Goal: Information Seeking & Learning: Learn about a topic

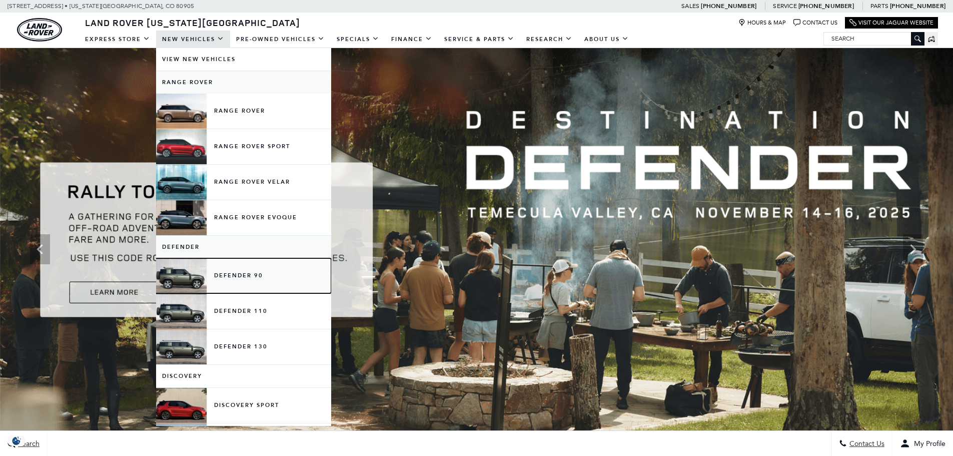
click at [246, 276] on link "Defender 90" at bounding box center [243, 275] width 175 height 35
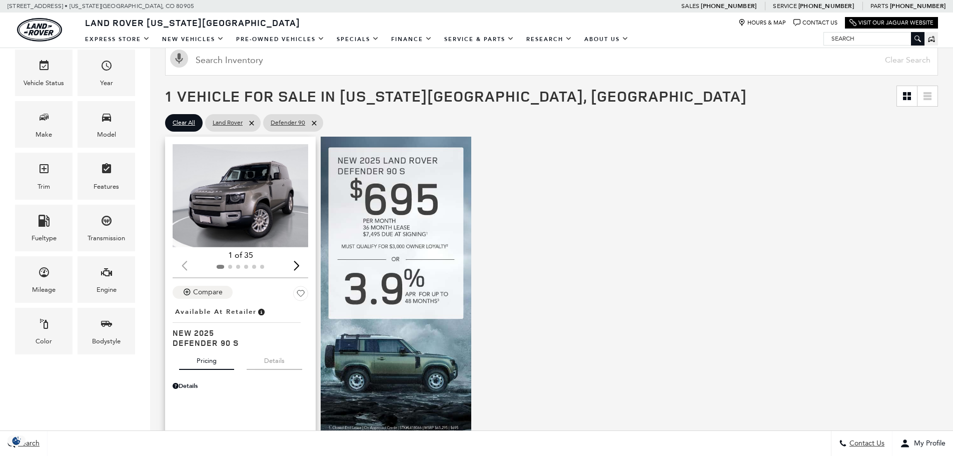
scroll to position [200, 0]
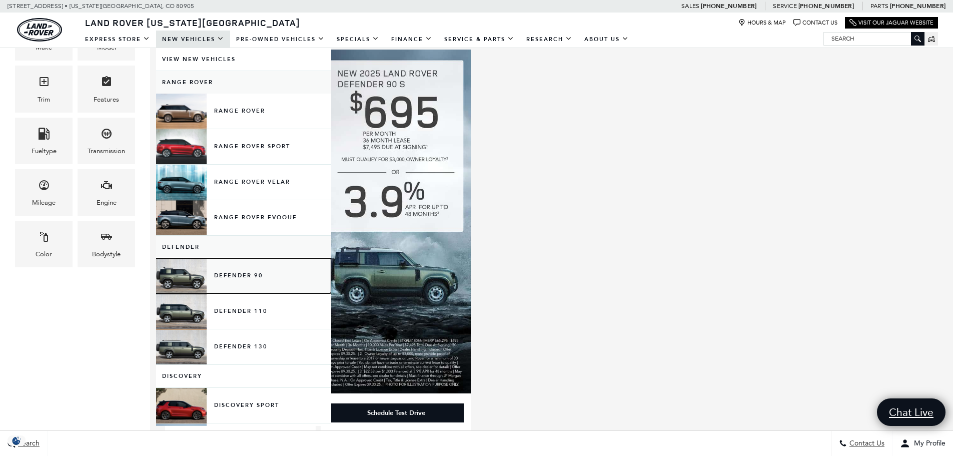
click at [246, 278] on link "Defender 90" at bounding box center [243, 275] width 175 height 35
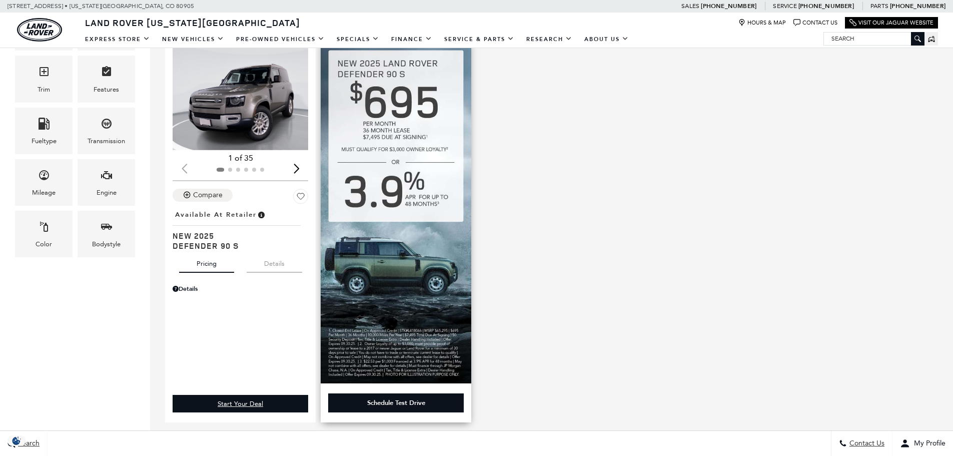
scroll to position [222, 0]
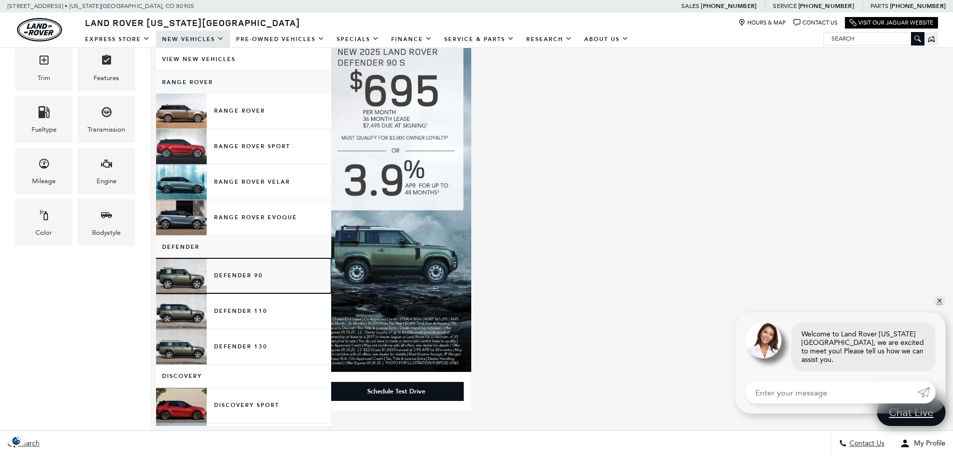
click at [244, 277] on link "Defender 90" at bounding box center [243, 275] width 175 height 35
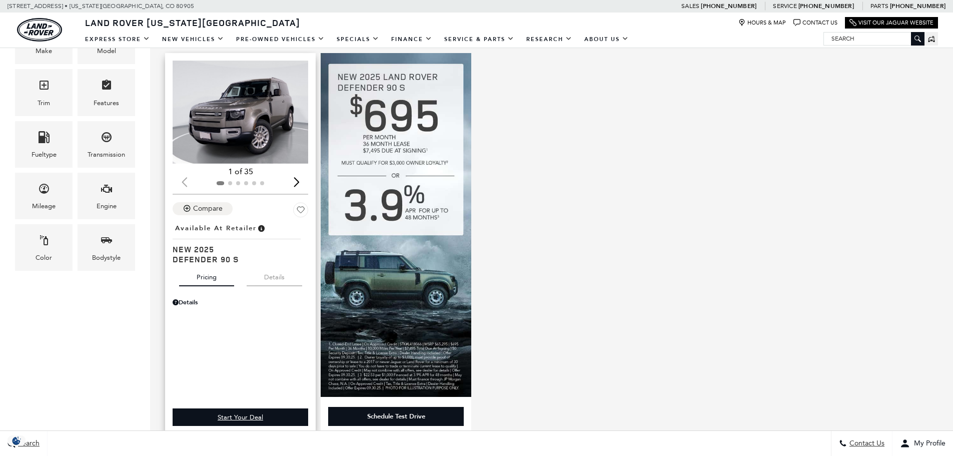
scroll to position [200, 0]
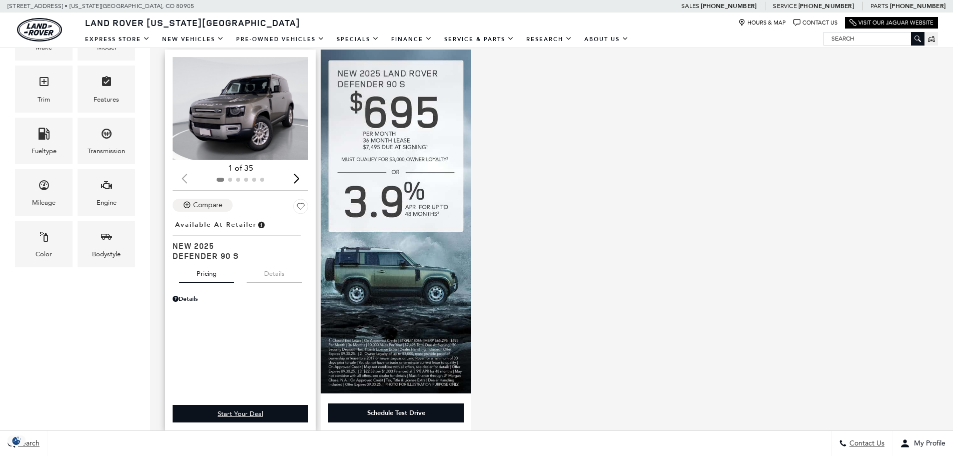
click at [300, 177] on div "Next slide" at bounding box center [297, 179] width 14 height 22
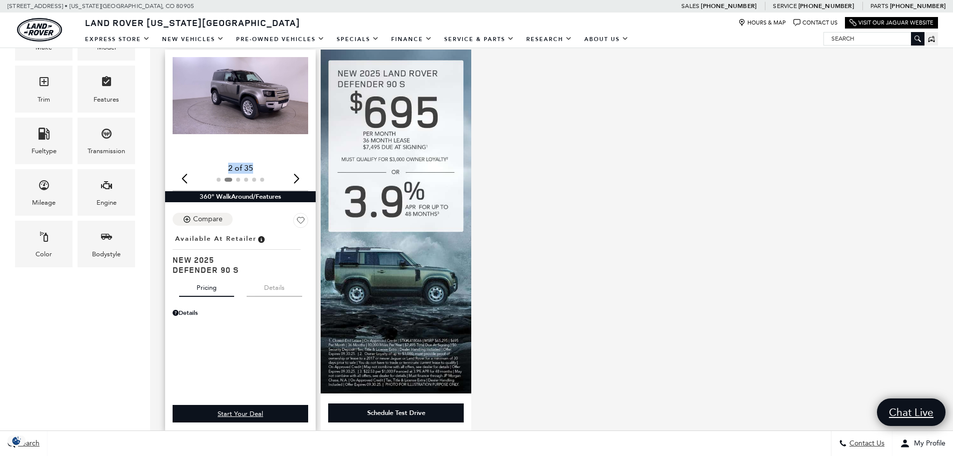
click at [297, 178] on div "Next slide" at bounding box center [297, 179] width 14 height 22
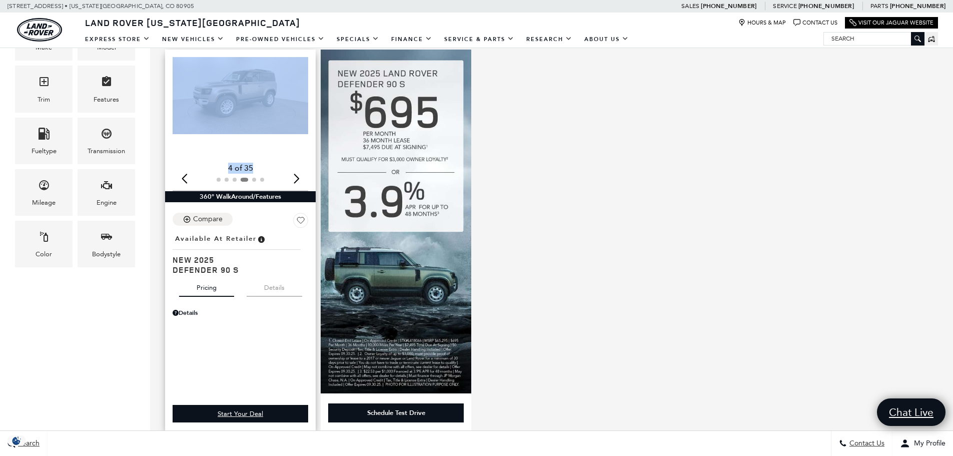
click at [297, 178] on div "Next slide" at bounding box center [297, 179] width 14 height 22
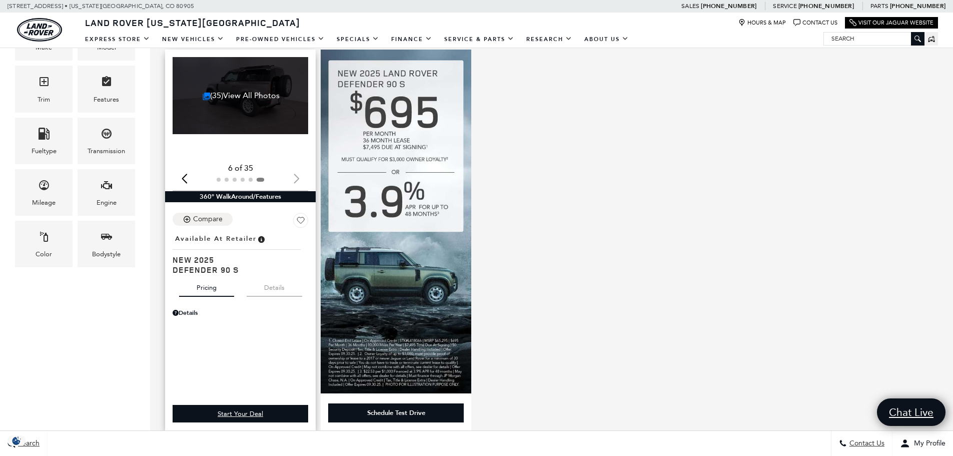
click at [297, 178] on div at bounding box center [241, 179] width 136 height 11
click at [188, 179] on div "Previous slide" at bounding box center [185, 179] width 14 height 22
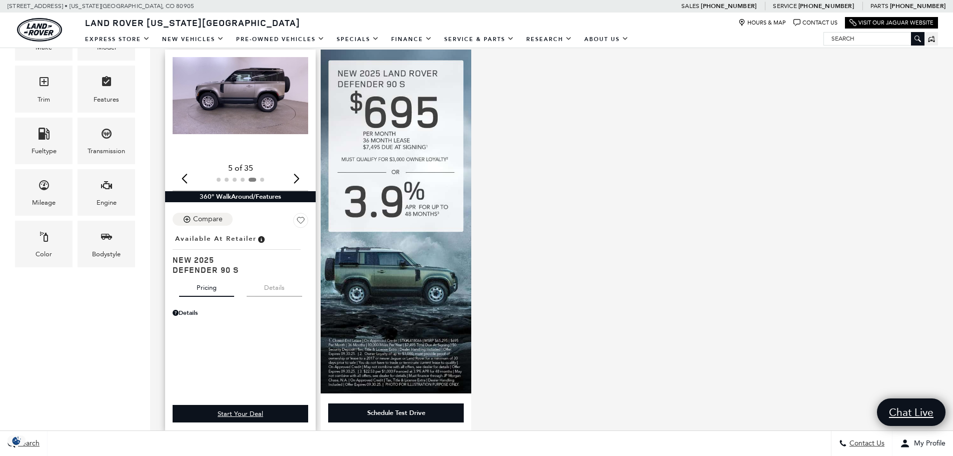
click at [187, 179] on div "Previous slide" at bounding box center [185, 179] width 14 height 22
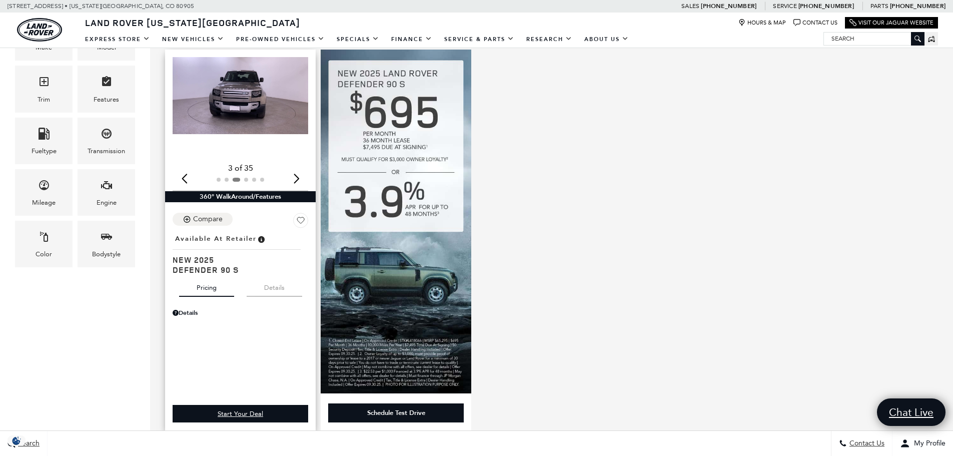
click at [187, 179] on div "Previous slide" at bounding box center [185, 179] width 14 height 22
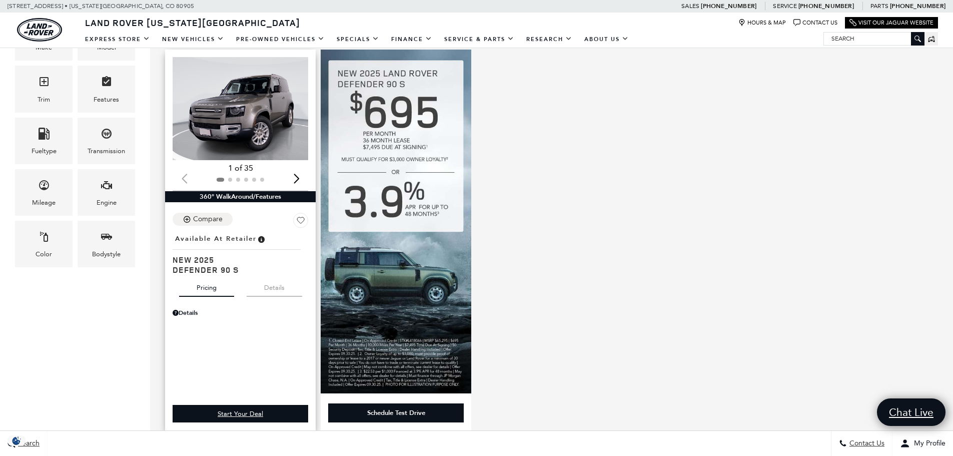
click at [187, 179] on div at bounding box center [241, 179] width 136 height 11
